Goal: Task Accomplishment & Management: Use online tool/utility

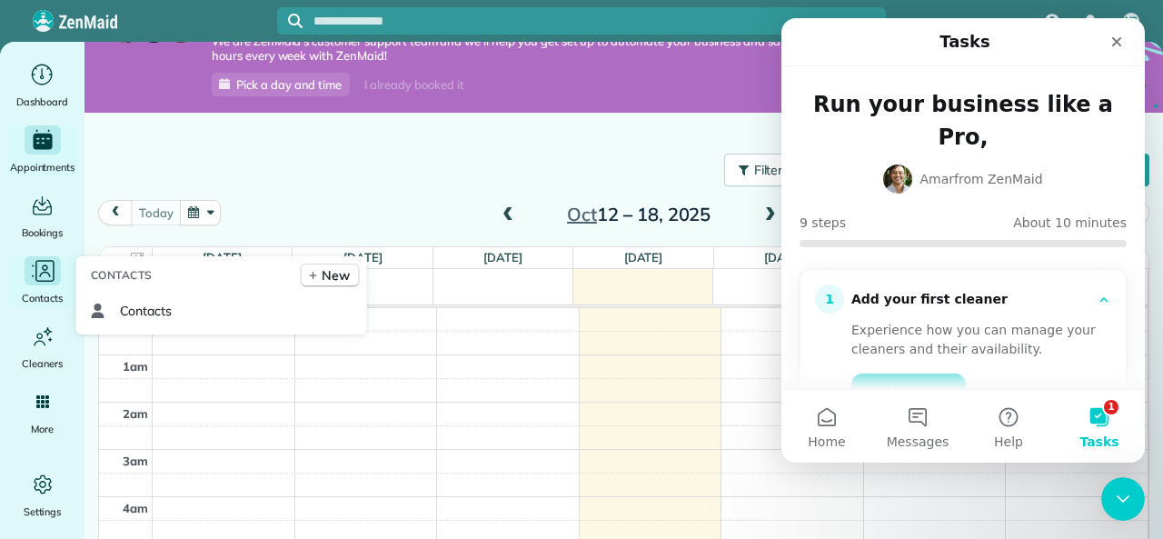
click at [33, 288] on div "Contacts" at bounding box center [42, 281] width 73 height 51
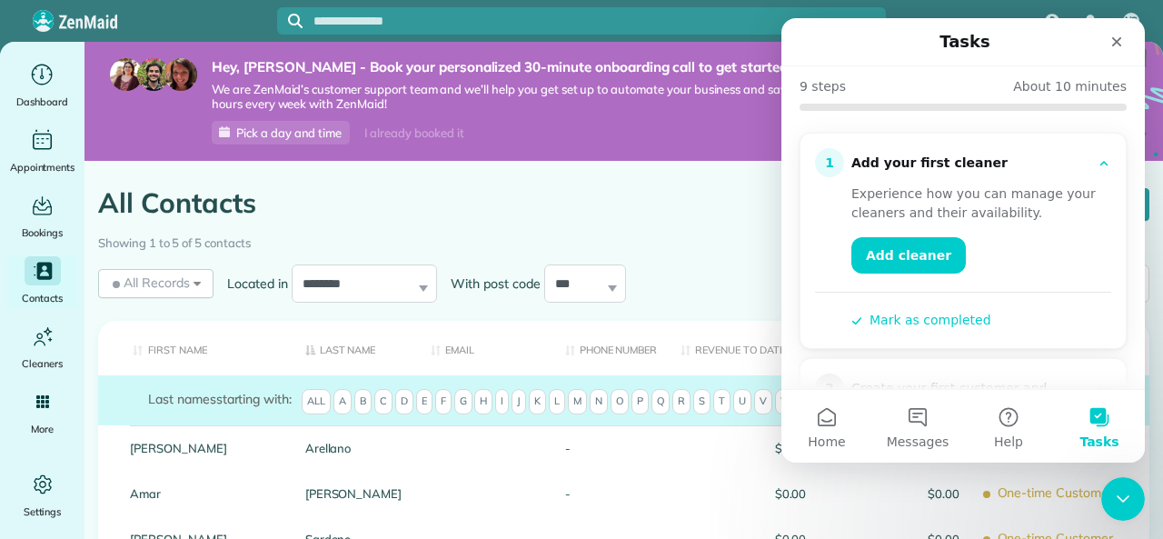
scroll to position [182, 0]
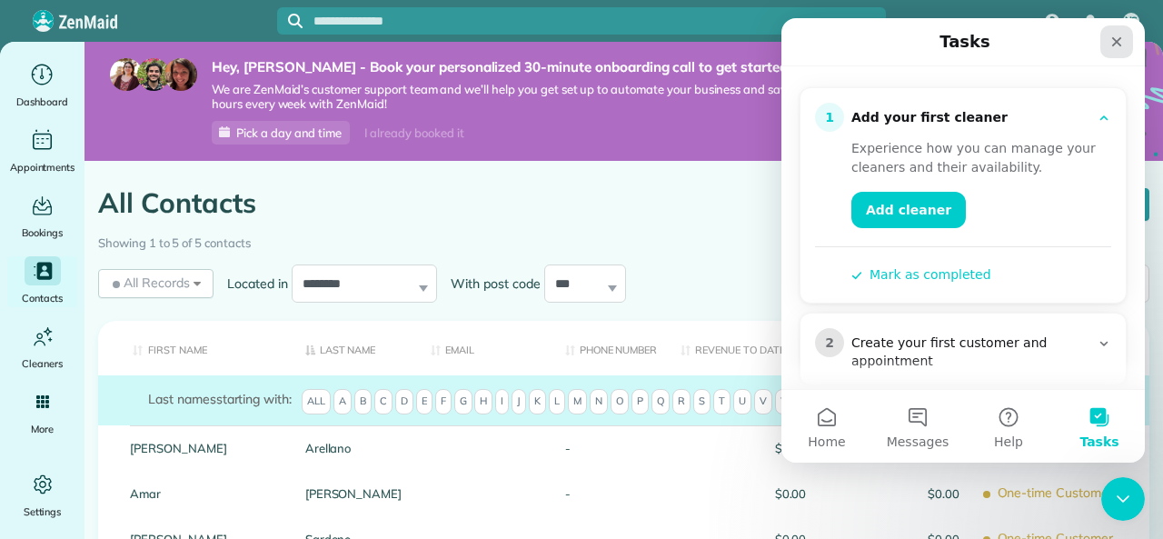
click at [1110, 35] on icon "Close" at bounding box center [1117, 42] width 15 height 15
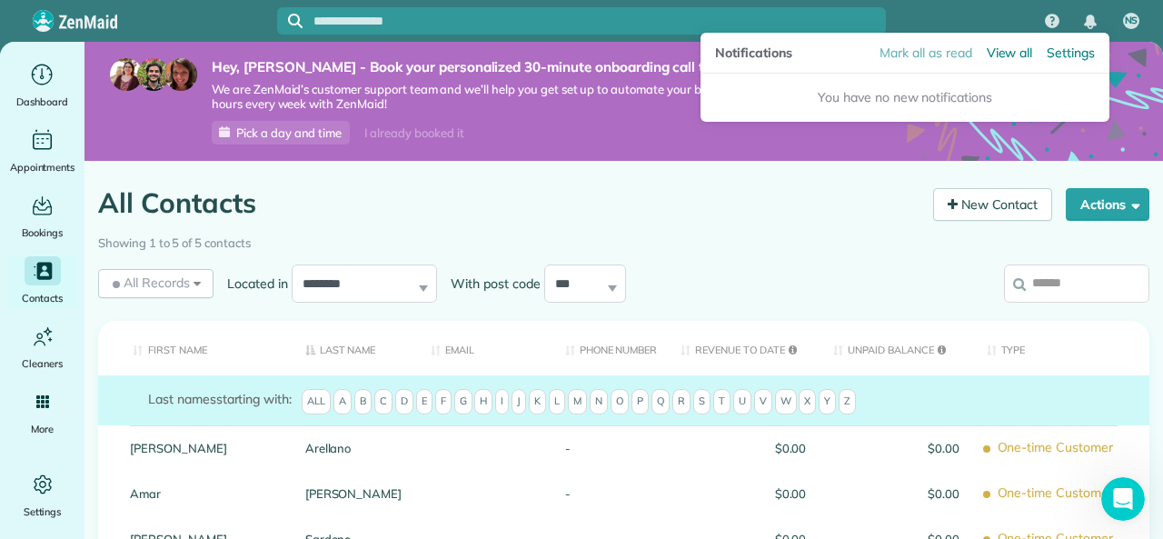
scroll to position [0, 0]
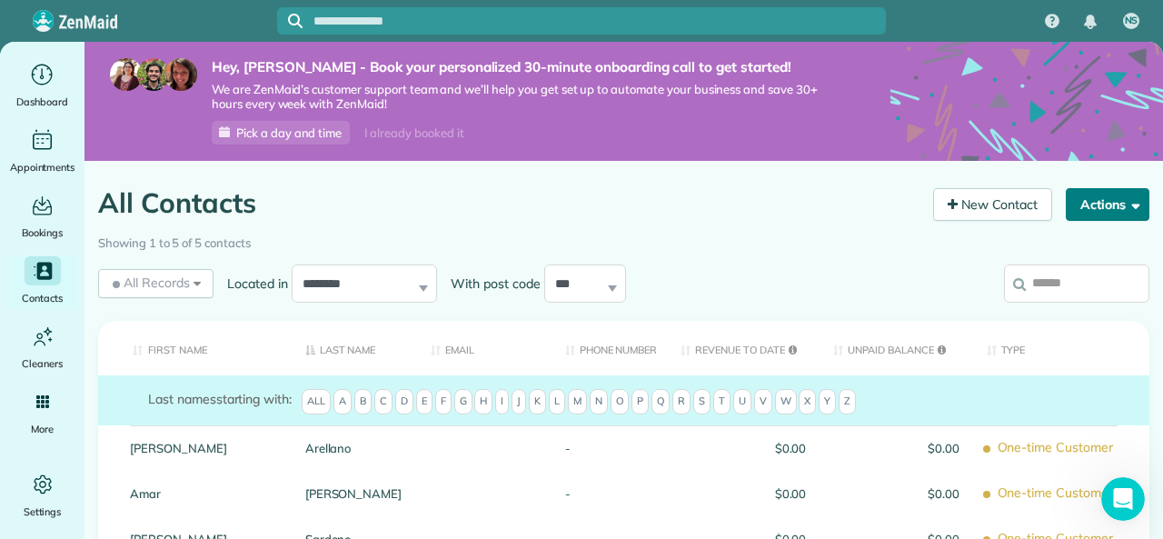
click at [1102, 202] on button "Actions" at bounding box center [1108, 204] width 84 height 33
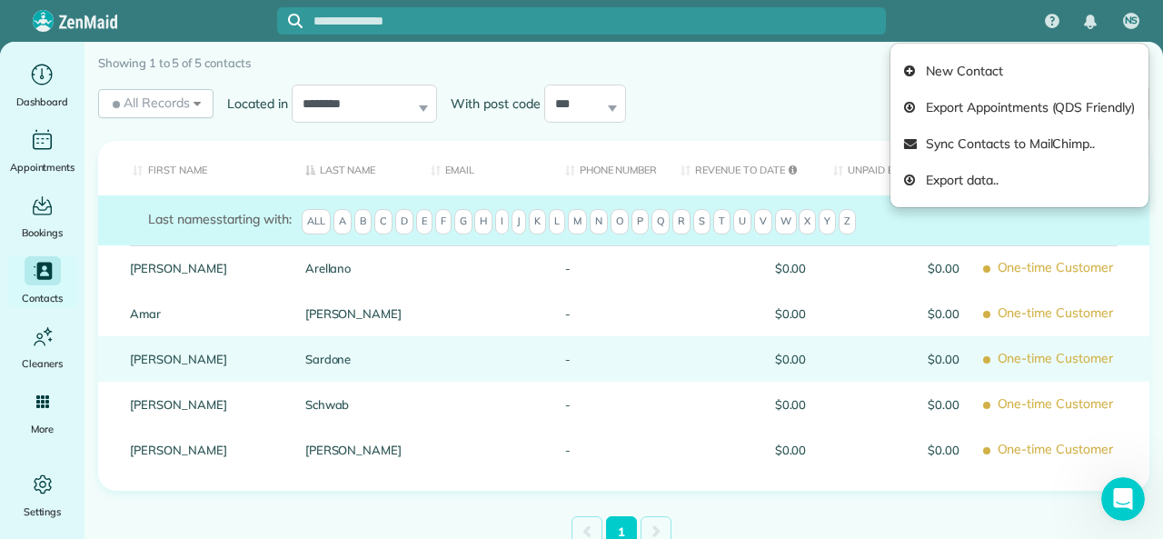
scroll to position [182, 0]
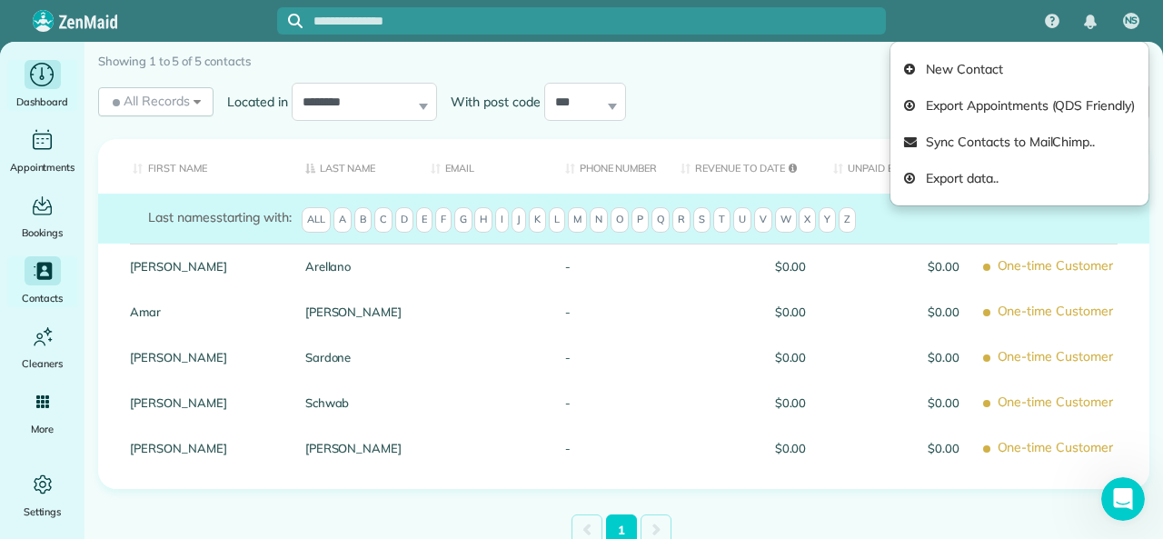
click at [36, 83] on icon "Main" at bounding box center [42, 74] width 28 height 27
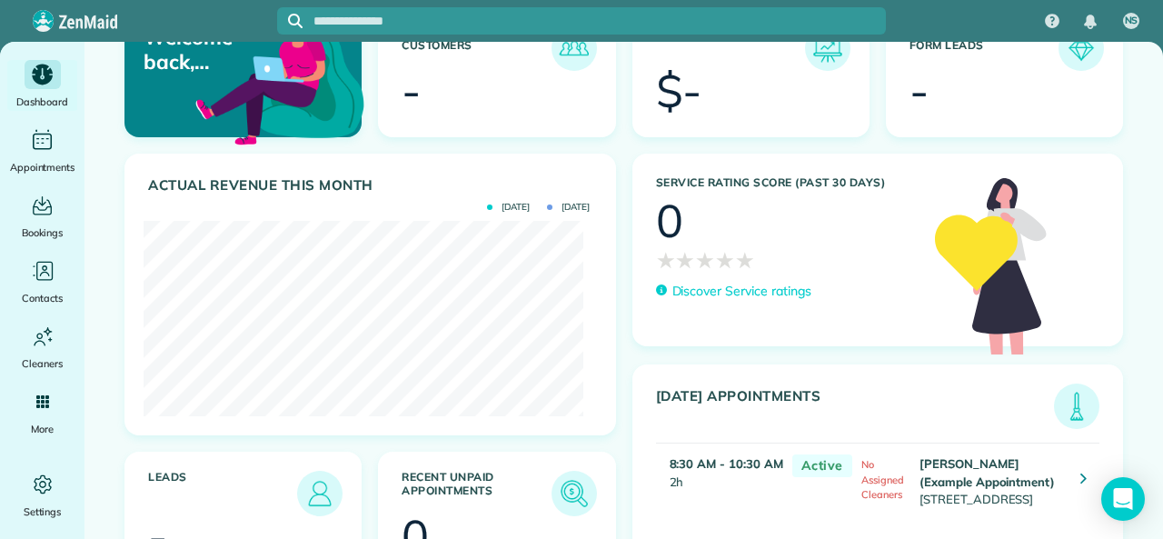
scroll to position [91, 0]
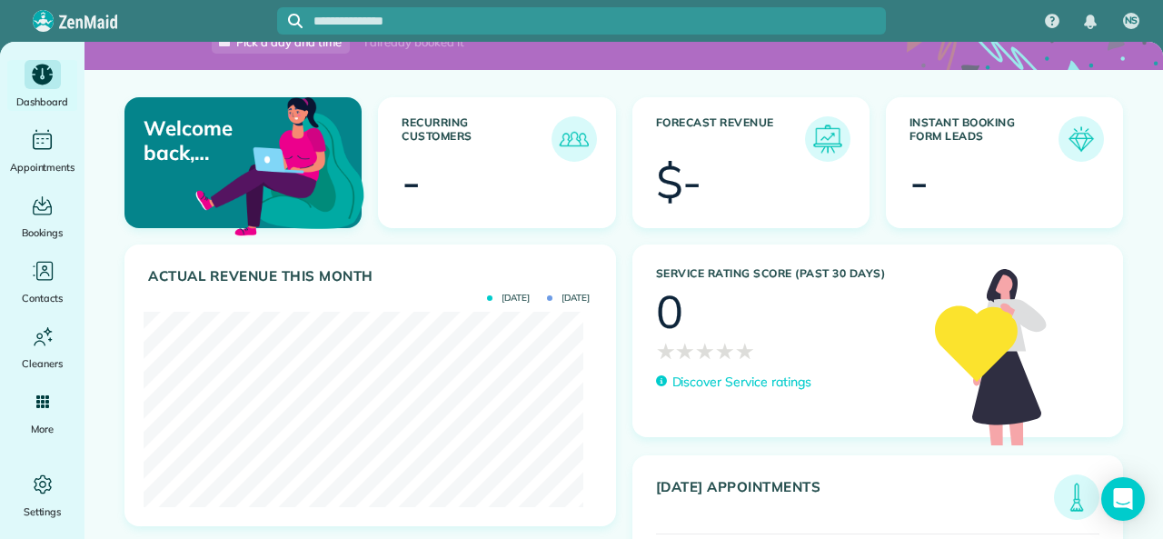
click at [942, 160] on section "-" at bounding box center [1005, 181] width 190 height 45
click at [912, 119] on h3 "Instant Booking Form Leads" at bounding box center [984, 138] width 149 height 45
drag, startPoint x: 913, startPoint y: 135, endPoint x: 911, endPoint y: 146, distance: 11.2
click at [913, 137] on h3 "Instant Booking Form Leads" at bounding box center [984, 138] width 149 height 45
click at [910, 192] on div "-" at bounding box center [919, 181] width 19 height 45
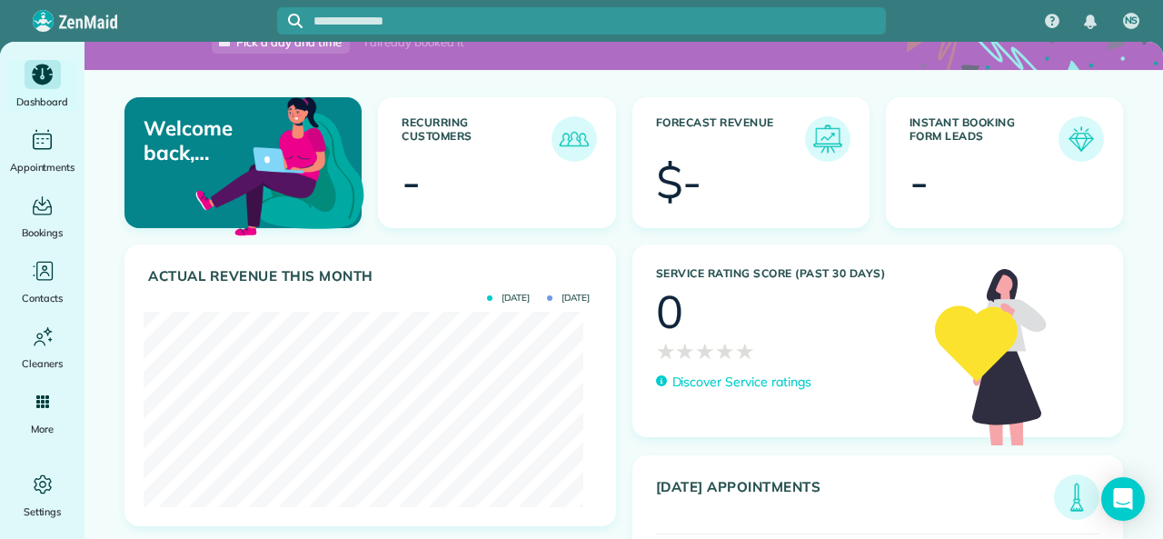
click at [910, 188] on div "-" at bounding box center [919, 181] width 19 height 45
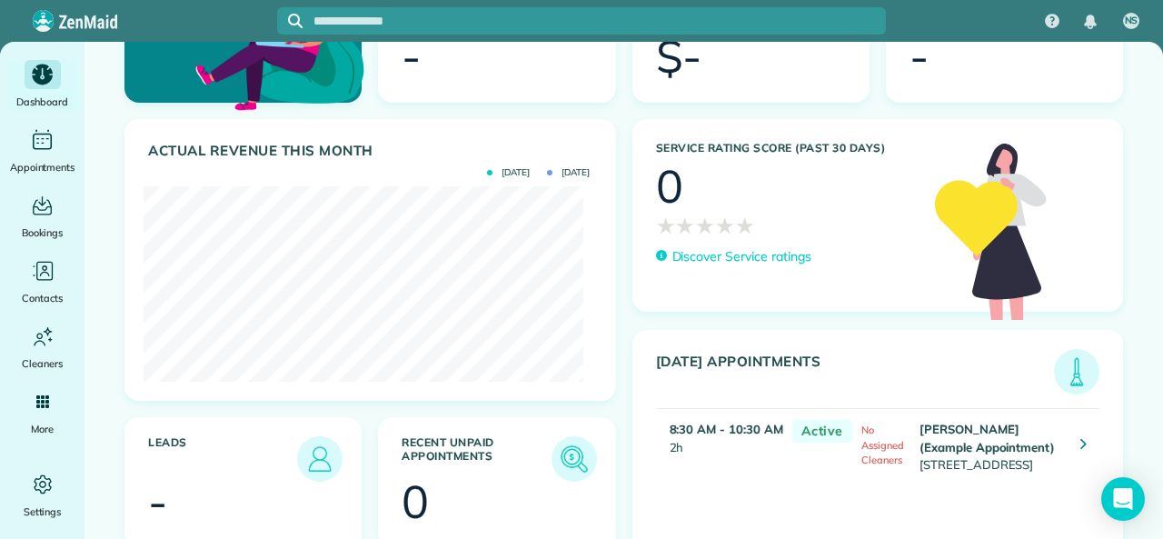
scroll to position [76, 0]
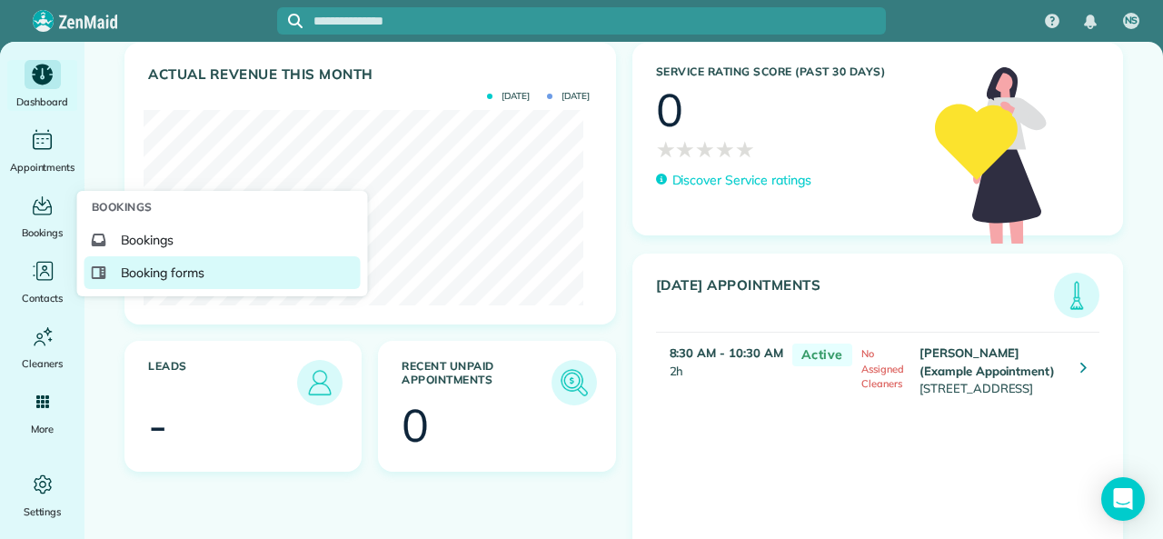
click at [140, 262] on link "Booking forms" at bounding box center [223, 272] width 276 height 33
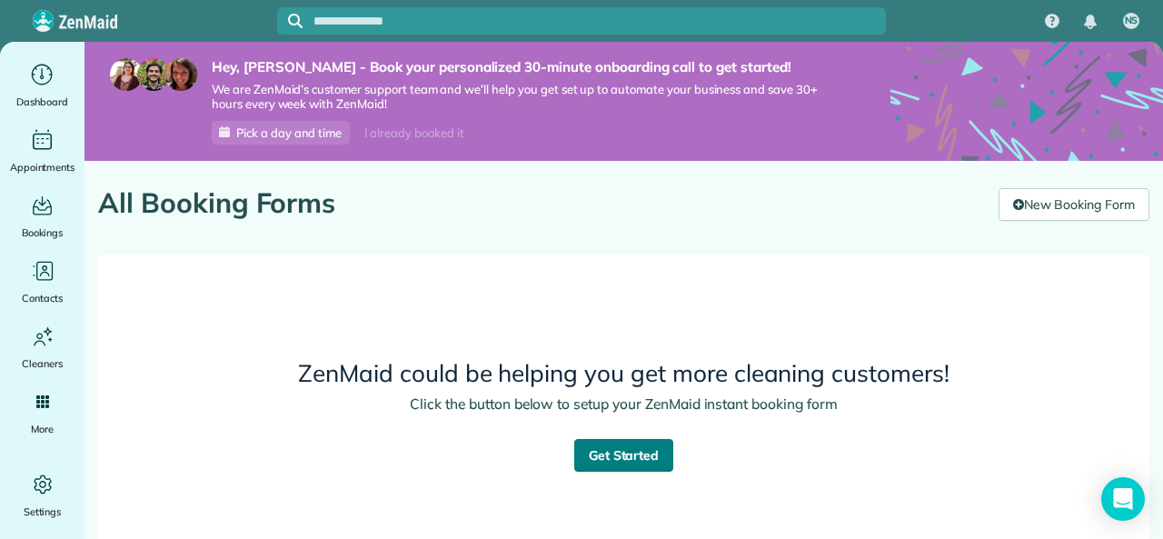
click at [616, 465] on link "Get Started" at bounding box center [624, 455] width 100 height 33
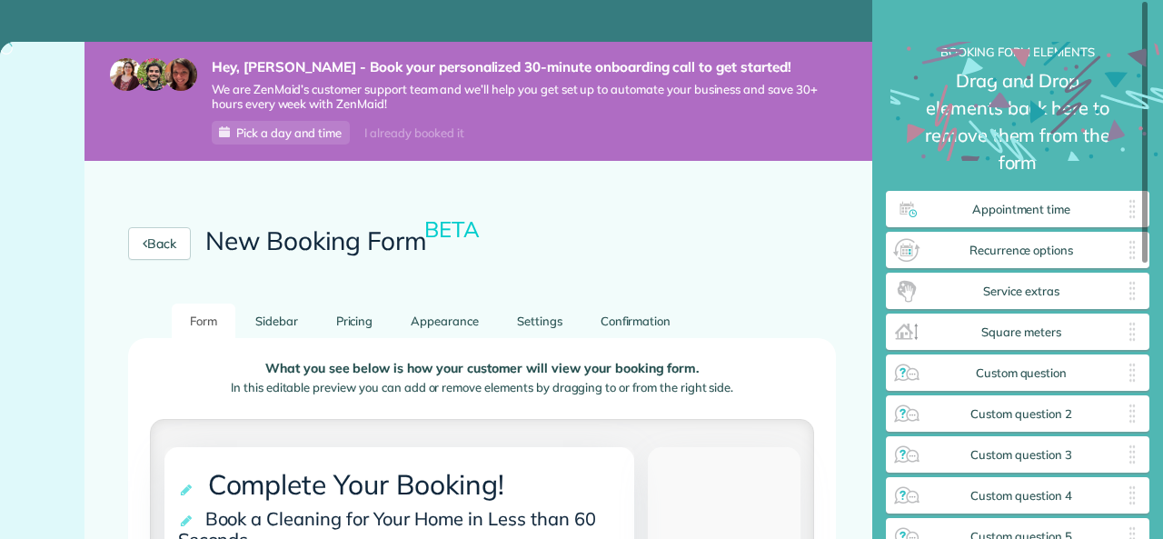
scroll to position [584, 264]
